Goal: Task Accomplishment & Management: Complete application form

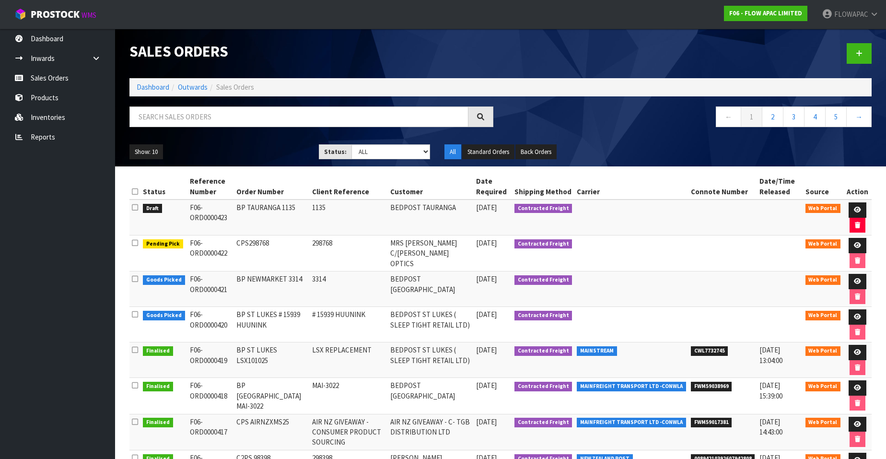
click at [50, 43] on link "Dashboard" at bounding box center [57, 39] width 115 height 20
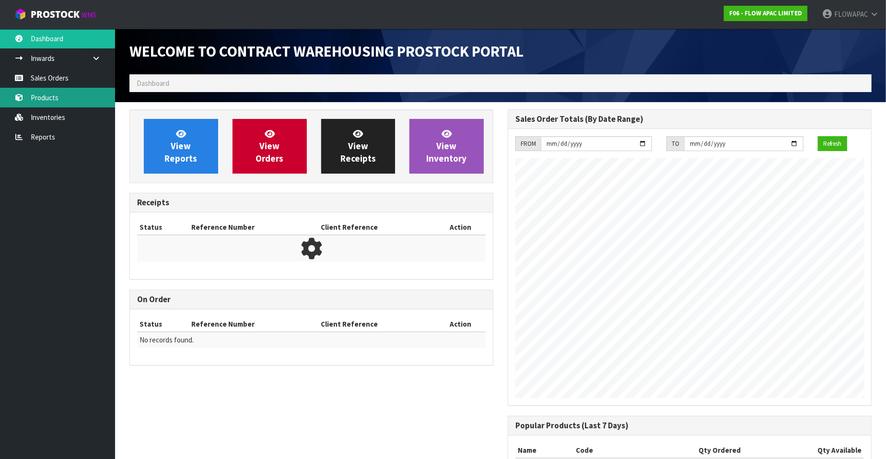
scroll to position [530, 378]
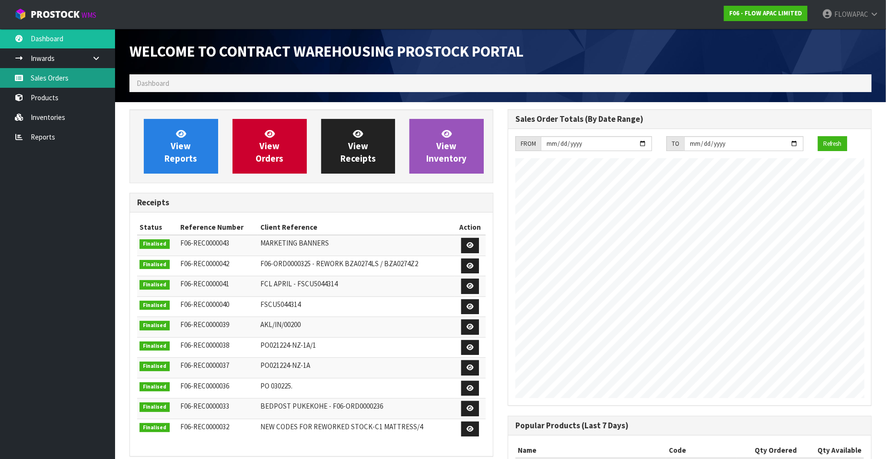
click at [60, 83] on link "Sales Orders" at bounding box center [57, 78] width 115 height 20
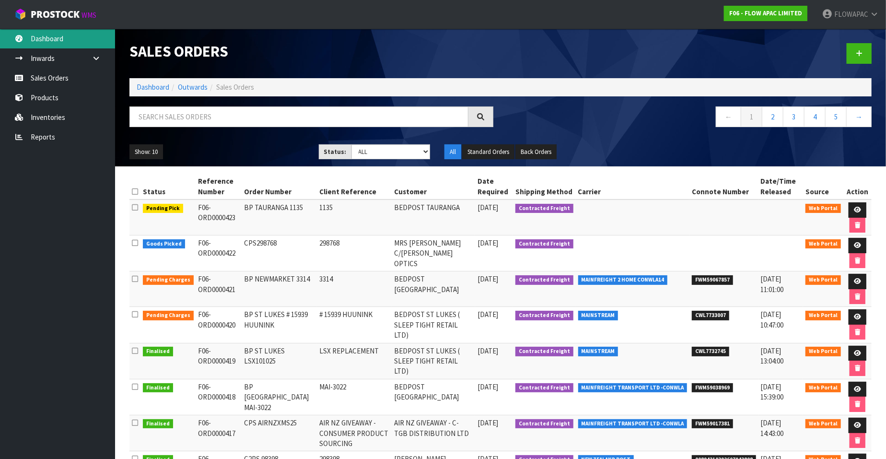
click at [56, 42] on link "Dashboard" at bounding box center [57, 39] width 115 height 20
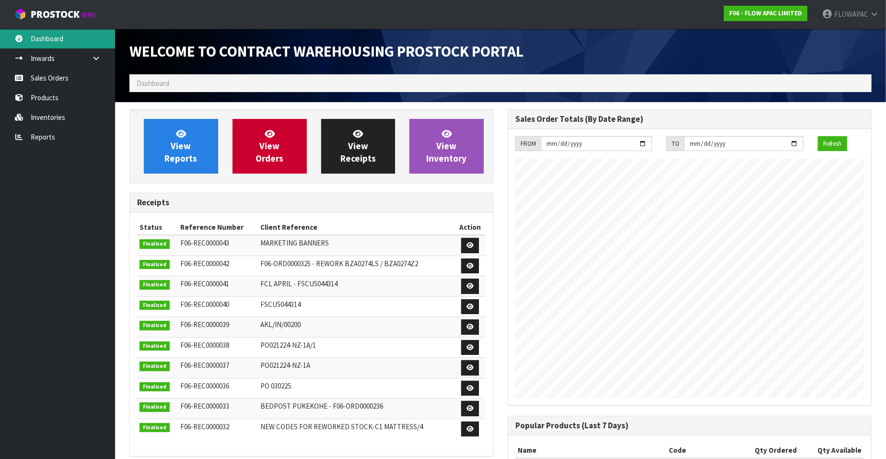
scroll to position [530, 378]
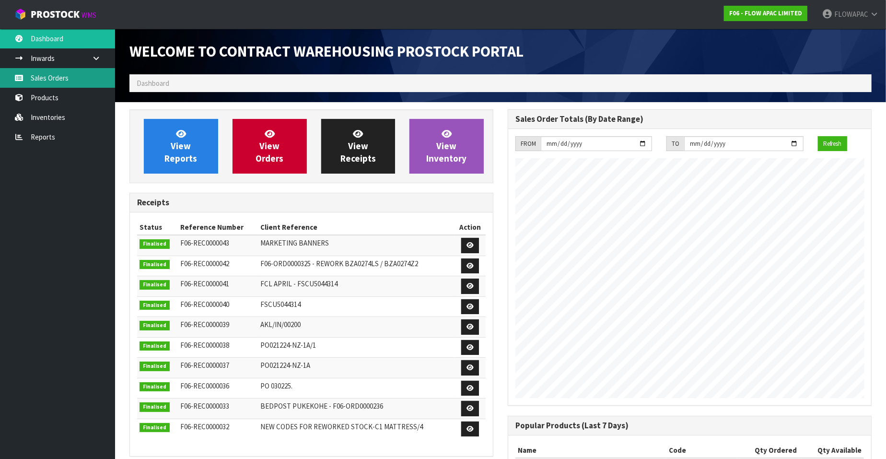
click at [55, 80] on link "Sales Orders" at bounding box center [57, 78] width 115 height 20
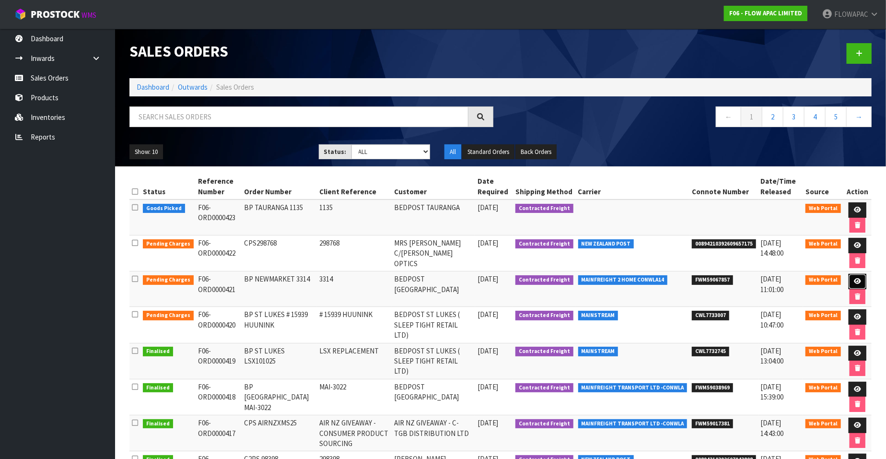
click at [857, 281] on icon at bounding box center [857, 281] width 7 height 6
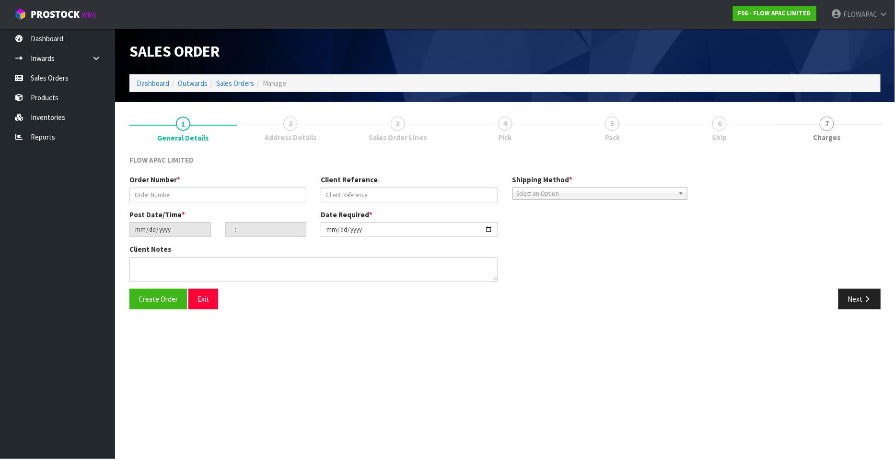
type input "BP NEWMARKET 3314"
type input "3314"
type input "[DATE]"
type input "16:09:00.000"
type input "[DATE]"
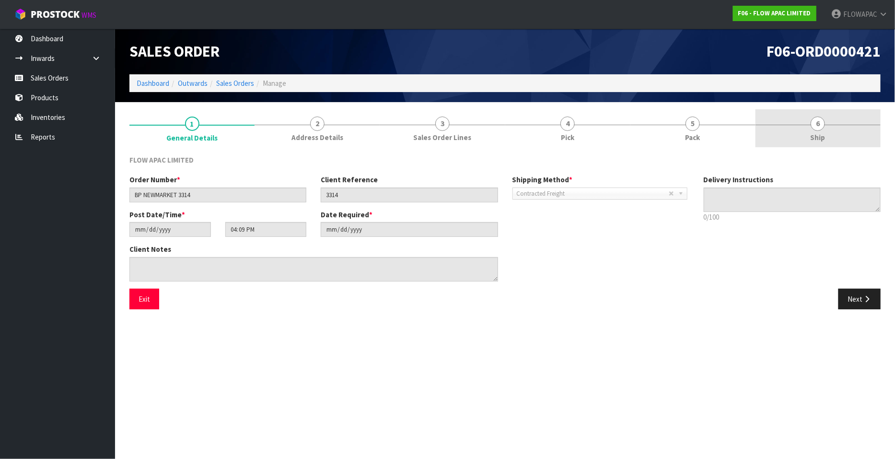
click at [822, 123] on span "6" at bounding box center [818, 124] width 14 height 14
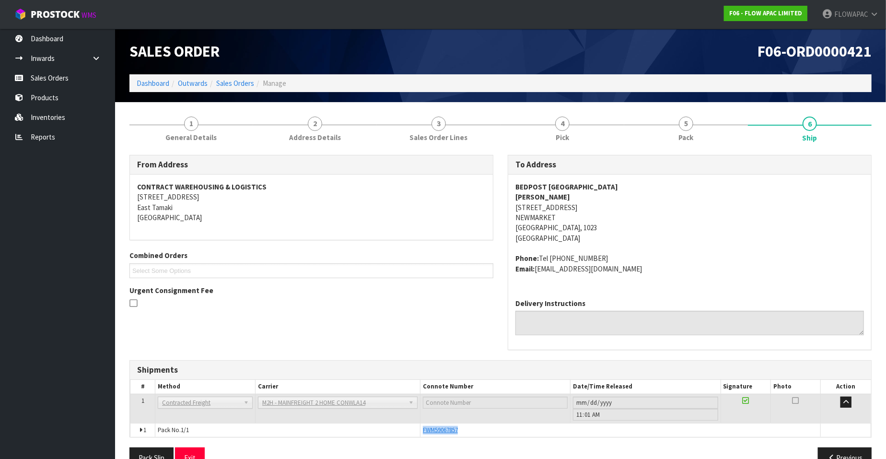
drag, startPoint x: 464, startPoint y: 430, endPoint x: 422, endPoint y: 433, distance: 41.8
click at [422, 433] on td "FWM59067857" at bounding box center [620, 430] width 401 height 14
copy span "FWM59067857"
click at [53, 80] on link "Sales Orders" at bounding box center [57, 78] width 115 height 20
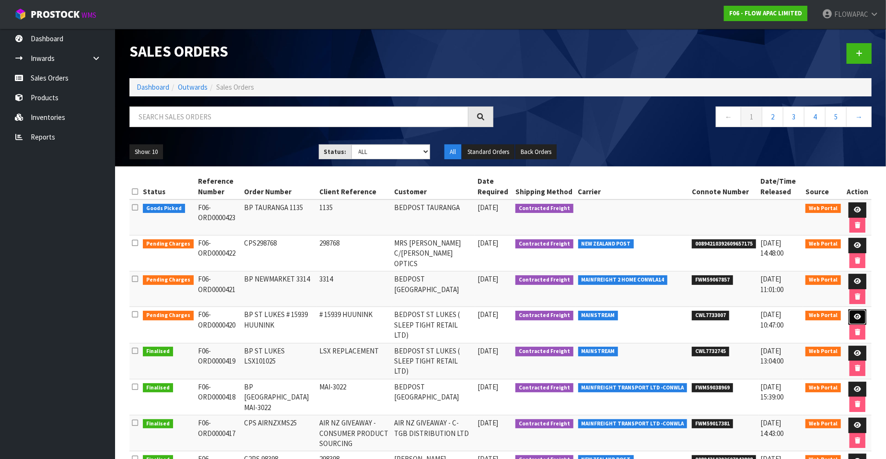
click at [857, 314] on icon at bounding box center [857, 317] width 7 height 6
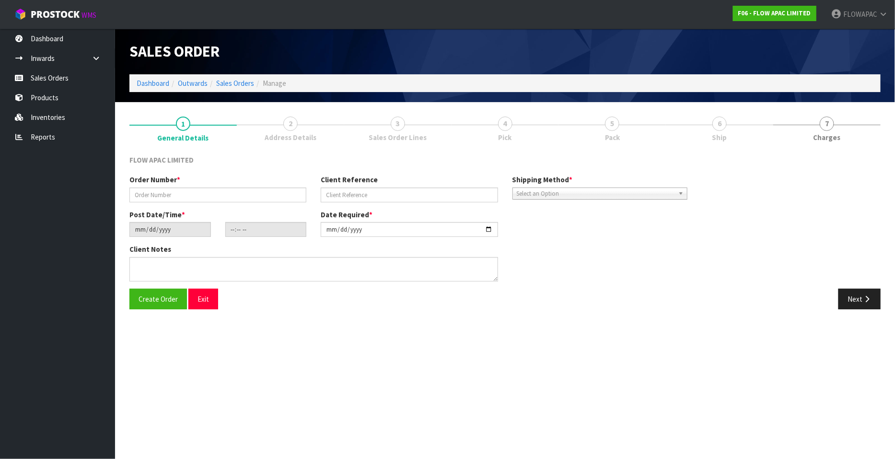
type input "BP ST LUKES # 15939 HUUNINK"
type input "# 15939 HUUNINK"
type input "[DATE]"
type input "17:25:00.000"
type input "[DATE]"
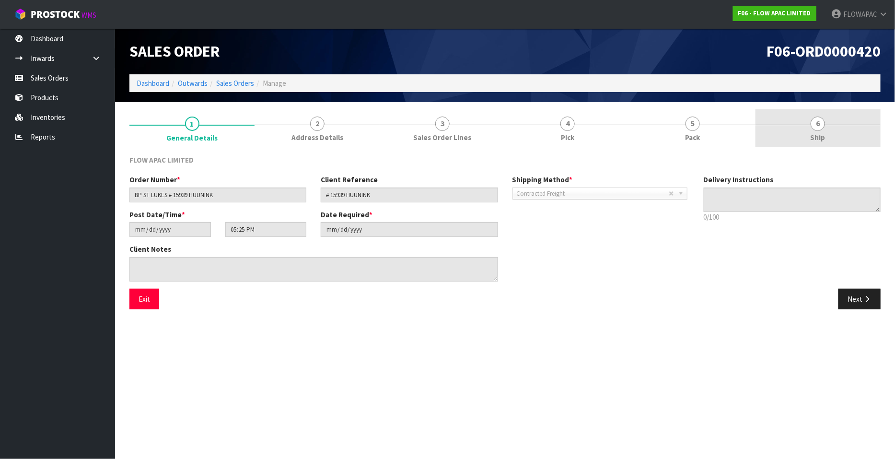
click at [821, 126] on span "6" at bounding box center [818, 124] width 14 height 14
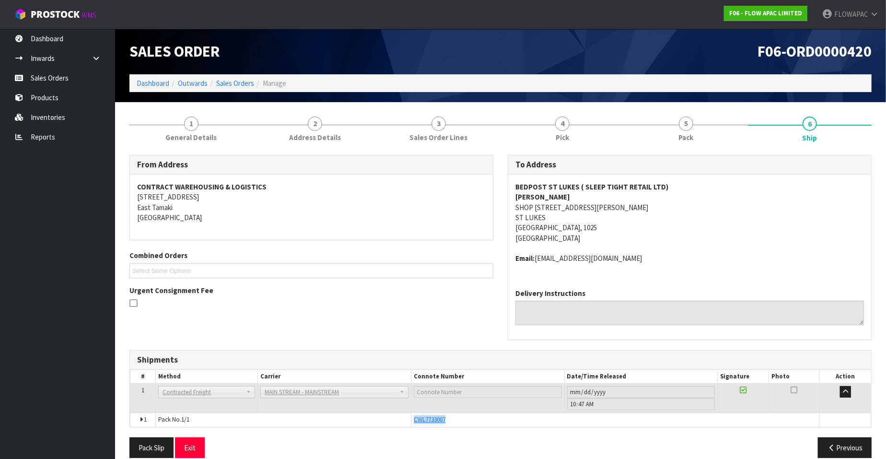
drag, startPoint x: 452, startPoint y: 421, endPoint x: 412, endPoint y: 421, distance: 39.8
click at [412, 421] on td "CWL7733007" at bounding box center [615, 420] width 409 height 14
copy span "CWL7733007"
click at [439, 123] on span "3" at bounding box center [439, 124] width 14 height 14
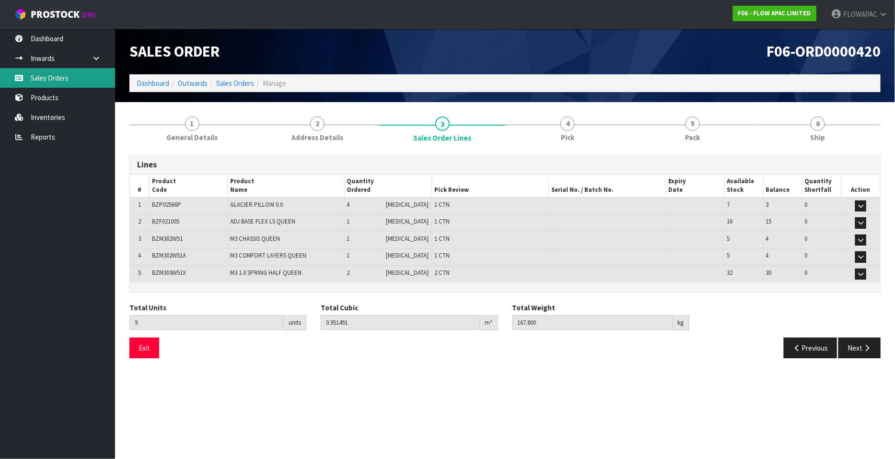
click at [54, 78] on link "Sales Orders" at bounding box center [57, 78] width 115 height 20
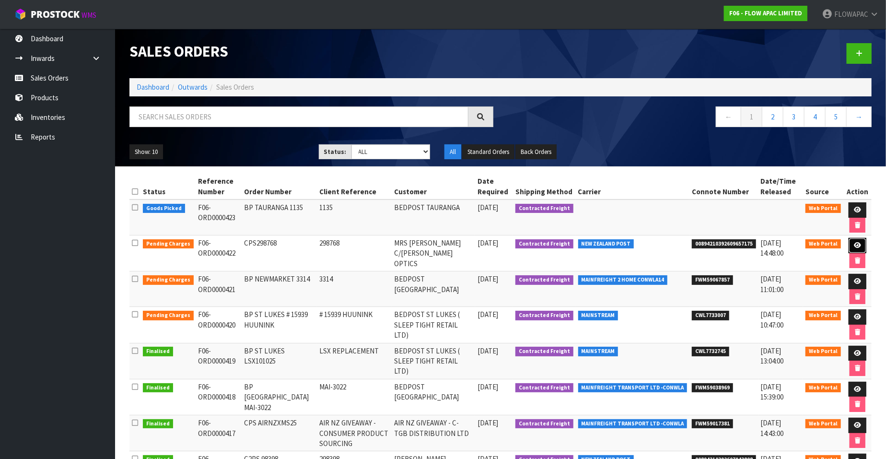
click at [855, 243] on icon at bounding box center [857, 245] width 7 height 6
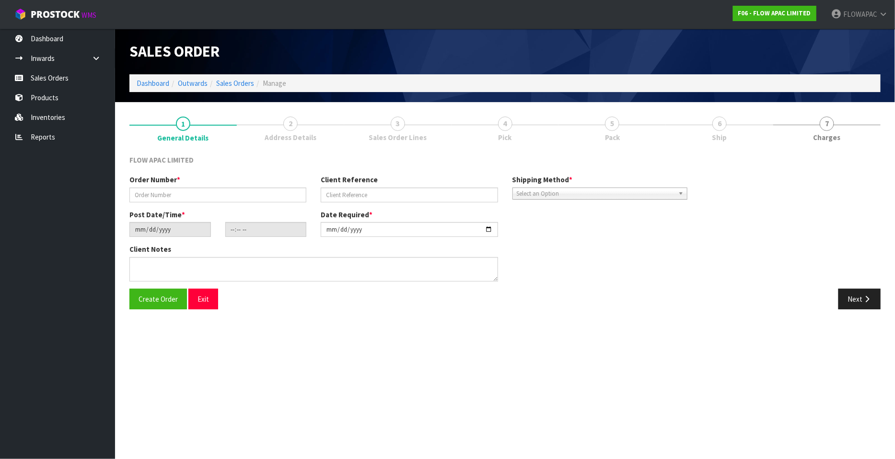
type input "CPS298768"
type input "298768"
type input "[DATE]"
type input "13:16:00.000"
type input "[DATE]"
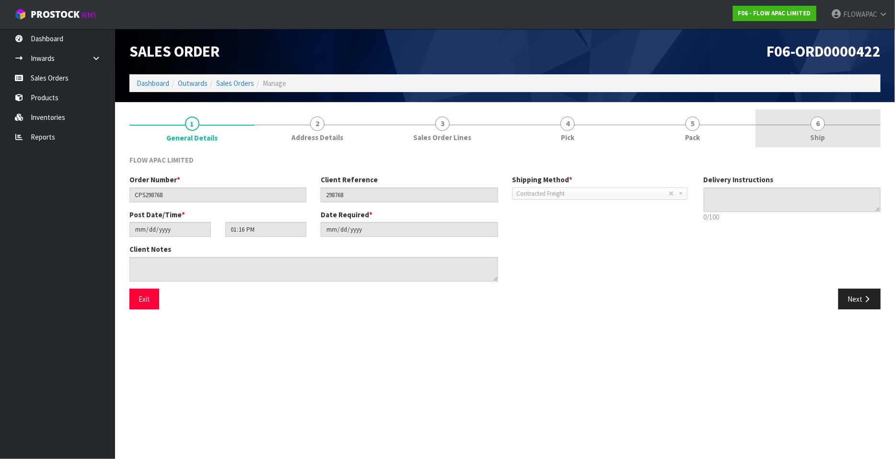
click at [820, 123] on span "6" at bounding box center [818, 124] width 14 height 14
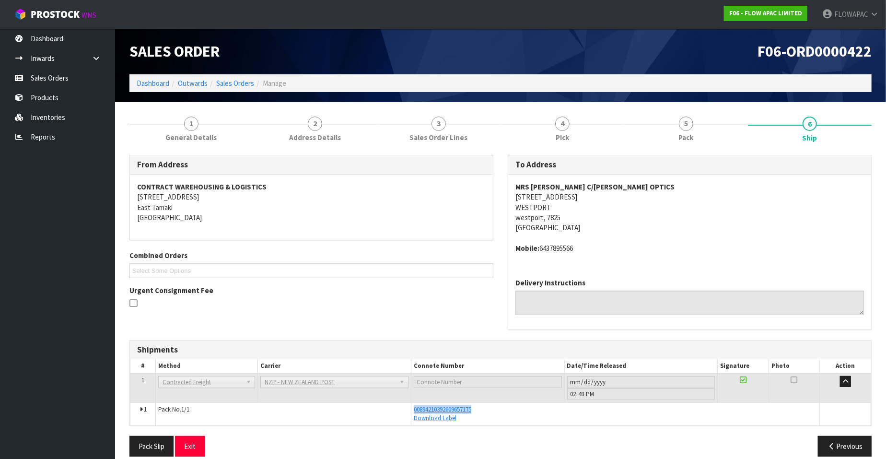
drag, startPoint x: 480, startPoint y: 407, endPoint x: 411, endPoint y: 410, distance: 69.1
click at [411, 410] on td "00894210392609657175 Download Label" at bounding box center [615, 413] width 409 height 23
copy span "00894210392609657175"
click at [57, 82] on link "Sales Orders" at bounding box center [57, 78] width 115 height 20
